Goal: Use online tool/utility: Utilize a website feature to perform a specific function

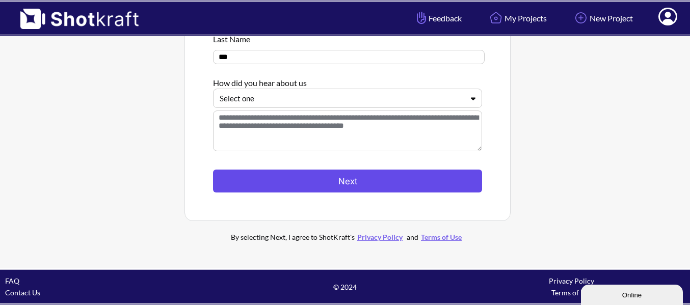
click at [389, 173] on button "Next" at bounding box center [347, 181] width 269 height 23
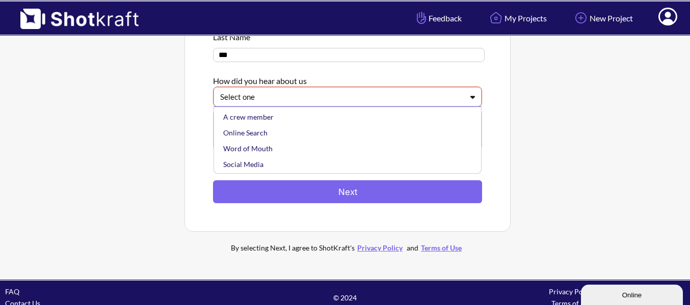
click at [338, 92] on div "Select one" at bounding box center [341, 97] width 245 height 14
click at [274, 140] on div "Online Search" at bounding box center [350, 133] width 258 height 16
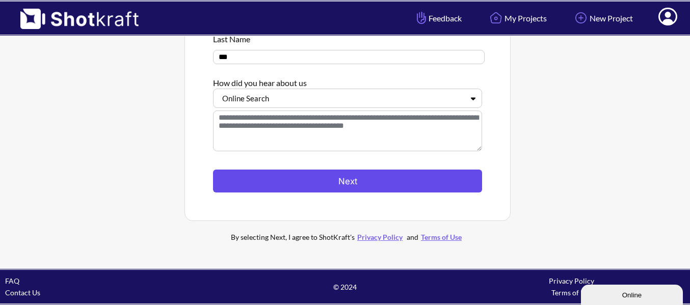
click at [330, 178] on button "Next" at bounding box center [347, 181] width 269 height 23
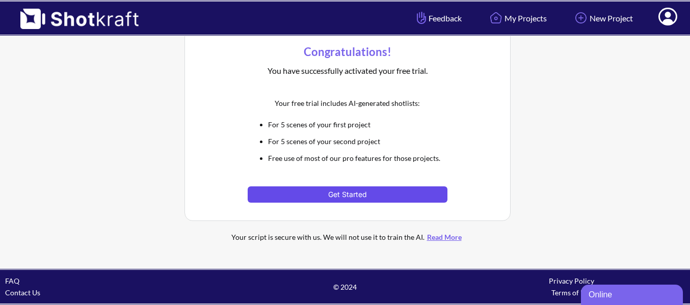
click at [346, 194] on button "Get Started" at bounding box center [347, 195] width 199 height 16
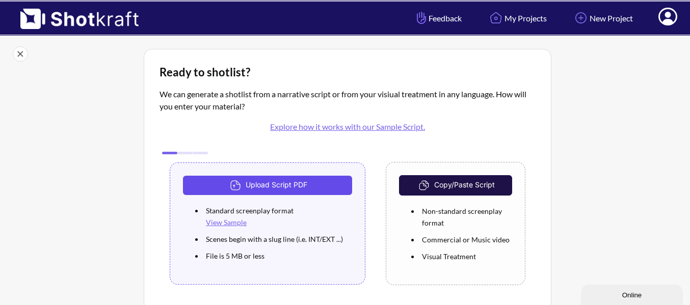
click at [317, 184] on button "Upload Script PDF" at bounding box center [267, 185] width 169 height 19
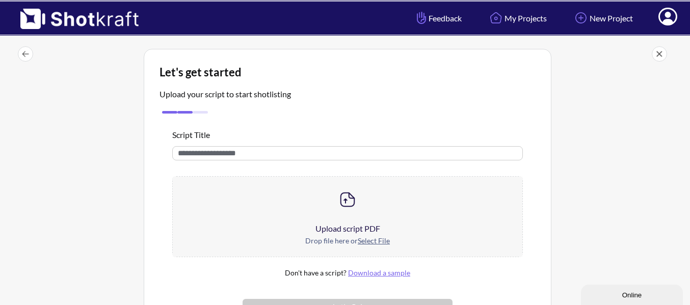
scroll to position [51, 0]
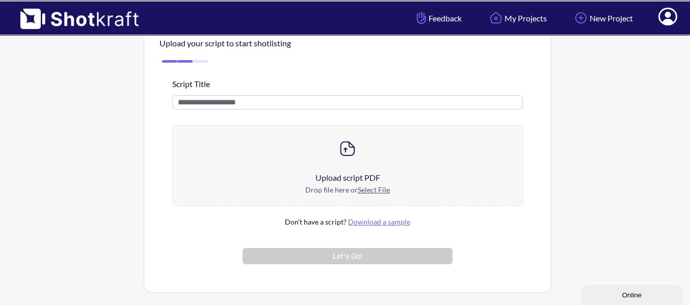
click at [366, 187] on u "Select File" at bounding box center [374, 189] width 32 height 9
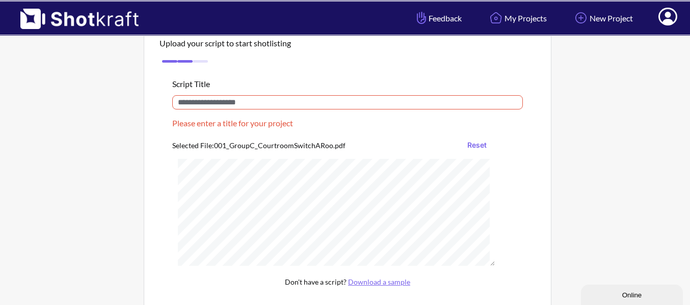
click at [260, 99] on input "text" at bounding box center [347, 102] width 351 height 14
drag, startPoint x: 258, startPoint y: 149, endPoint x: 331, endPoint y: 149, distance: 72.9
click at [331, 149] on div "Selected File: 001_GroupC_CourtroomSwitchARoo.pdf Reset" at bounding box center [333, 145] width 323 height 16
copy div "CourtroomSwitchARoo"
click at [236, 103] on input "text" at bounding box center [347, 102] width 351 height 14
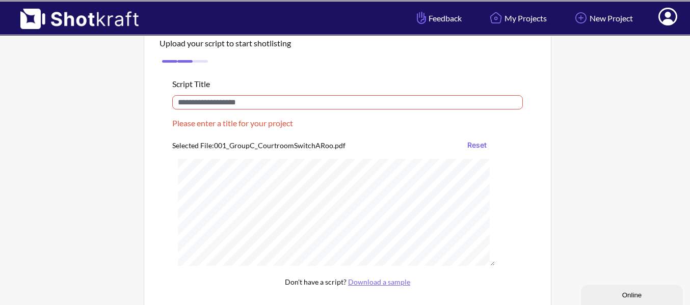
paste input "**********"
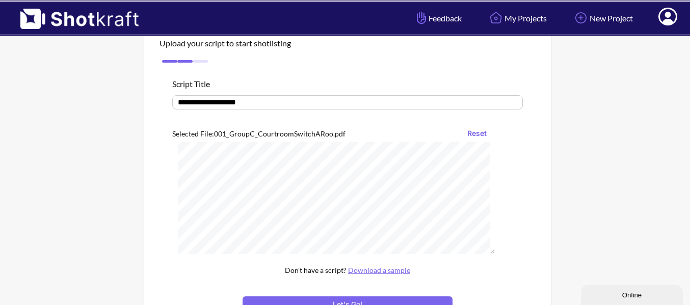
scroll to position [172, 0]
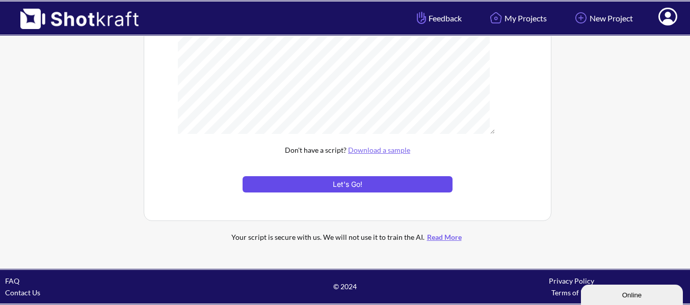
type input "**********"
click at [412, 185] on button "Let's Go!" at bounding box center [348, 184] width 210 height 16
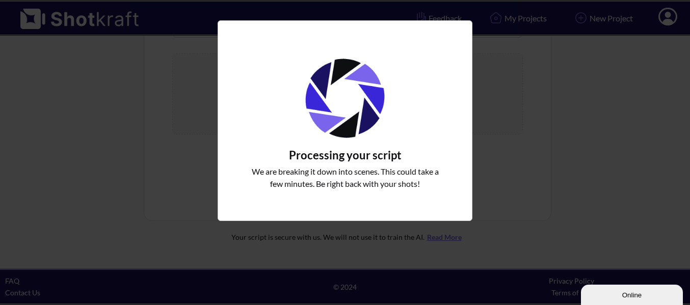
scroll to position [0, 0]
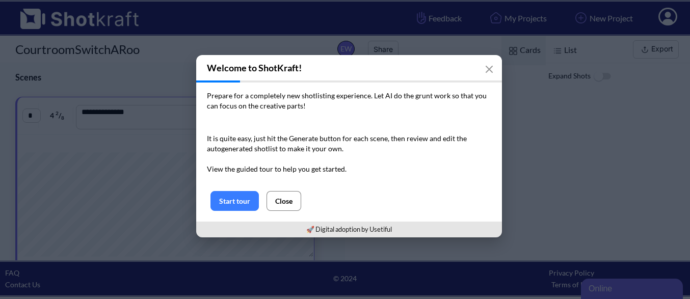
click at [293, 198] on button "Close" at bounding box center [284, 201] width 35 height 20
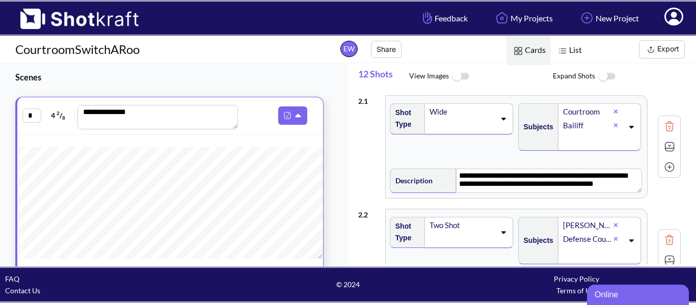
scroll to position [662, 0]
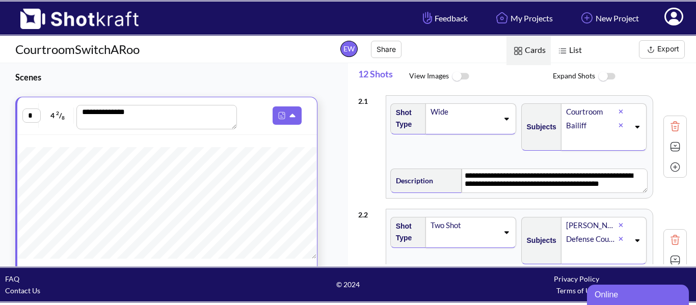
drag, startPoint x: 687, startPoint y: 93, endPoint x: 687, endPoint y: 114, distance: 20.9
click at [687, 114] on div "**********" at bounding box center [527, 177] width 338 height 174
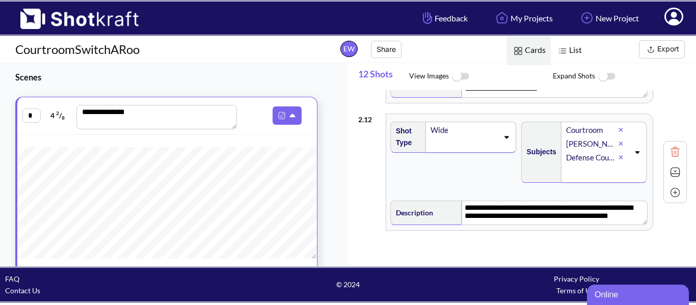
scroll to position [1203, 0]
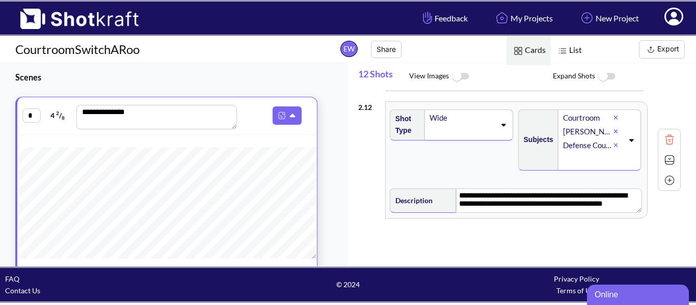
click at [607, 78] on img at bounding box center [606, 77] width 23 height 22
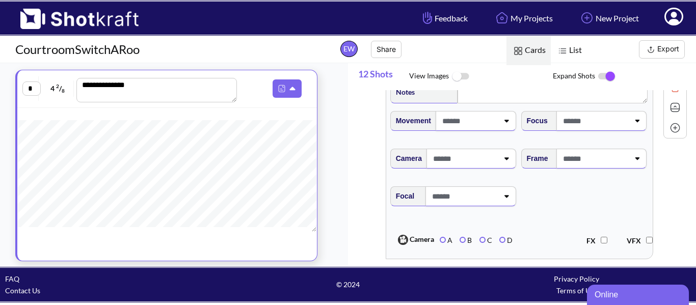
scroll to position [3459, 0]
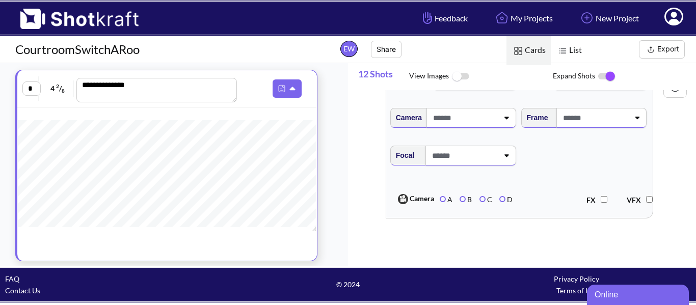
click at [642, 203] on span "VFX" at bounding box center [640, 199] width 26 height 17
click at [648, 203] on div "FX VFX" at bounding box center [590, 200] width 130 height 22
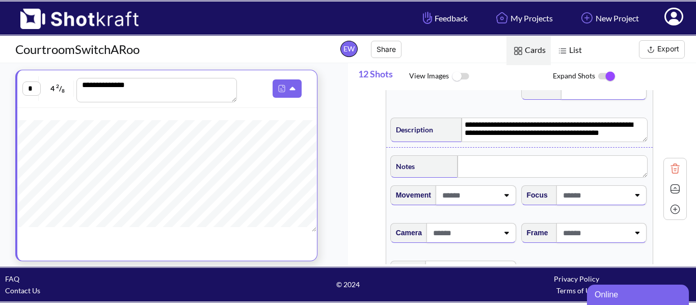
scroll to position [102, 0]
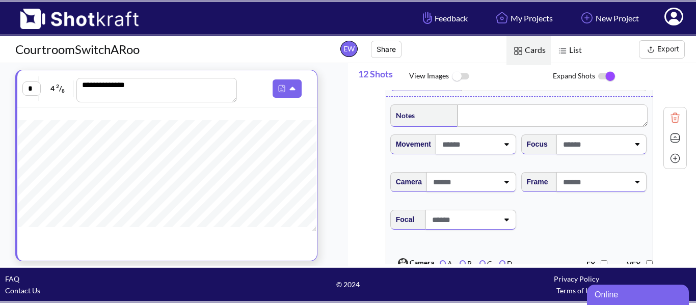
click at [477, 148] on span at bounding box center [469, 144] width 59 height 17
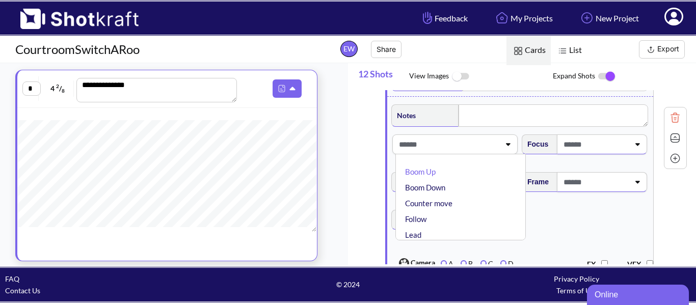
click at [477, 148] on span at bounding box center [447, 144] width 103 height 17
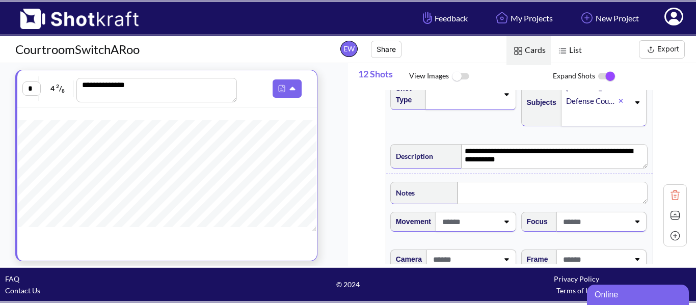
scroll to position [1478, 0]
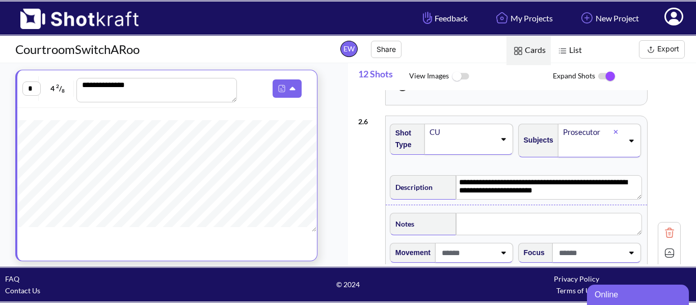
click at [465, 77] on img at bounding box center [460, 77] width 23 height 22
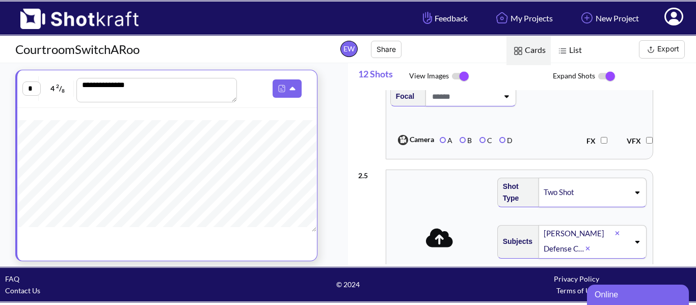
scroll to position [1019, 0]
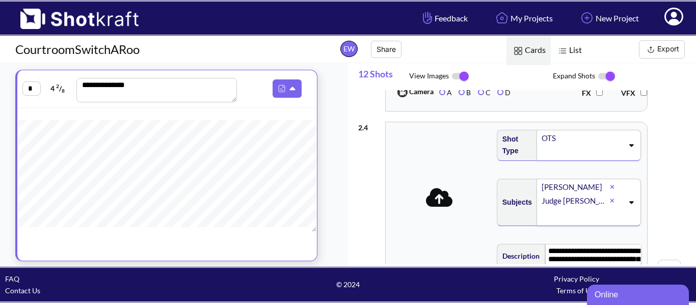
click at [456, 77] on img at bounding box center [460, 76] width 23 height 21
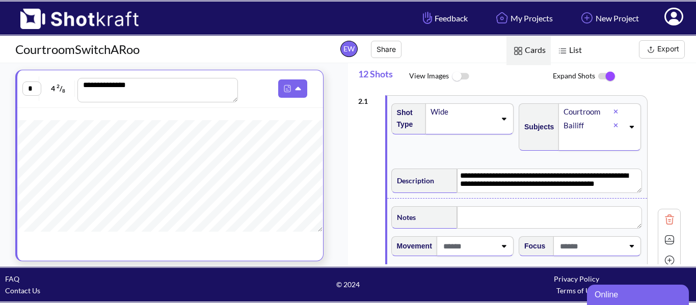
scroll to position [1111, 0]
click at [298, 85] on icon at bounding box center [299, 89] width 11 height 9
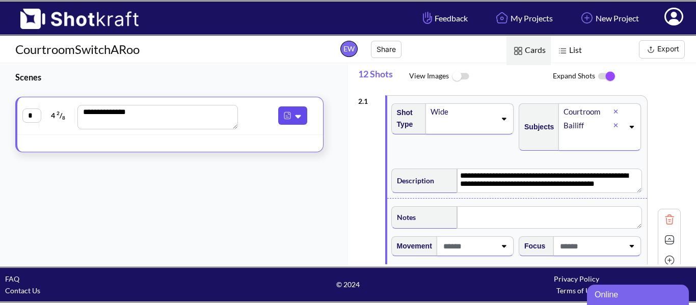
scroll to position [0, 0]
click at [291, 124] on button at bounding box center [292, 116] width 29 height 18
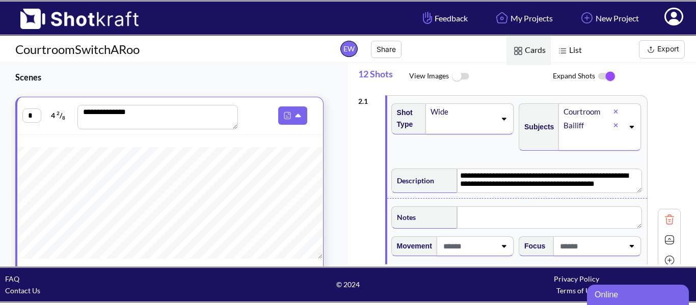
scroll to position [1468, 0]
click at [168, 118] on textarea "**********" at bounding box center [157, 117] width 160 height 24
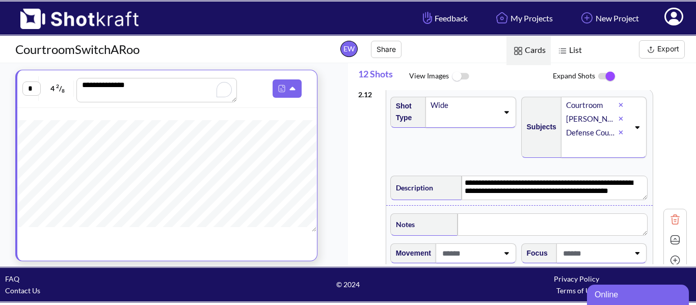
scroll to position [3459, 0]
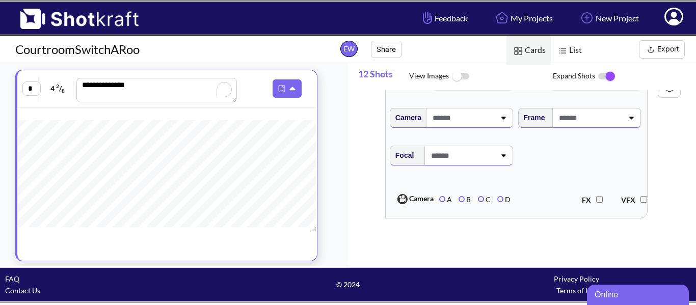
click at [652, 52] on img at bounding box center [651, 49] width 13 height 13
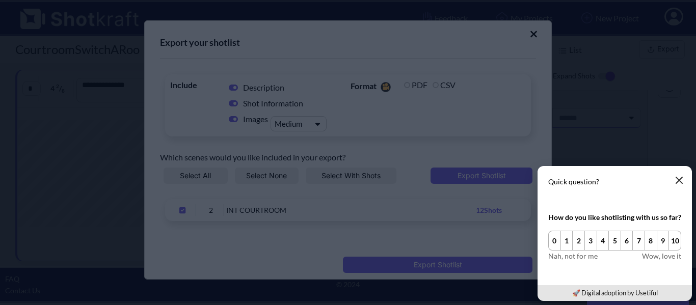
click at [679, 182] on icon "button" at bounding box center [679, 180] width 8 height 8
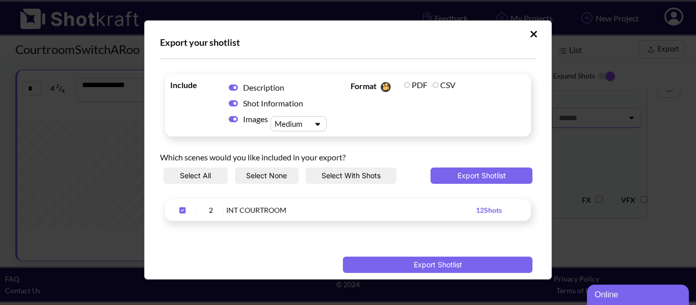
scroll to position [9, 0]
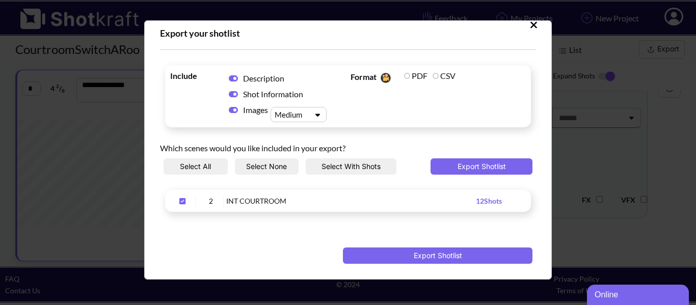
click at [410, 247] on div "Export Shotlist" at bounding box center [348, 248] width 376 height 32
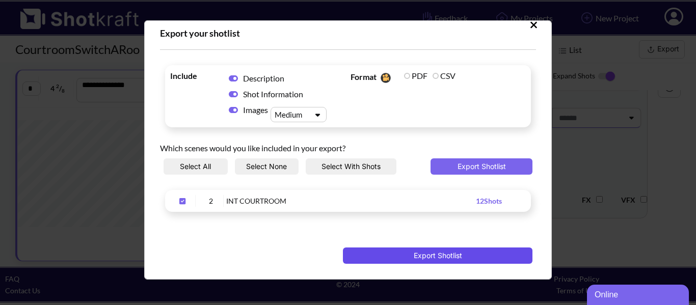
click at [410, 253] on button "Export Shotlist" at bounding box center [438, 256] width 190 height 16
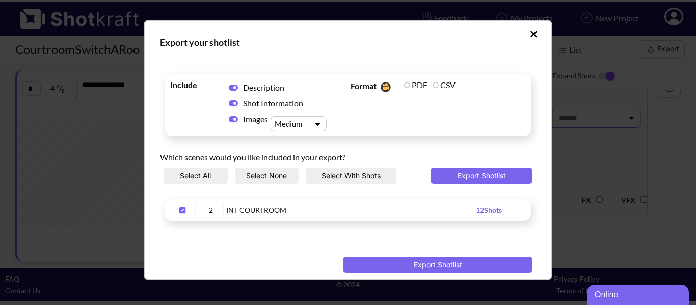
click at [530, 31] on icon "Upload Script" at bounding box center [533, 34] width 7 height 7
